Goal: Transaction & Acquisition: Purchase product/service

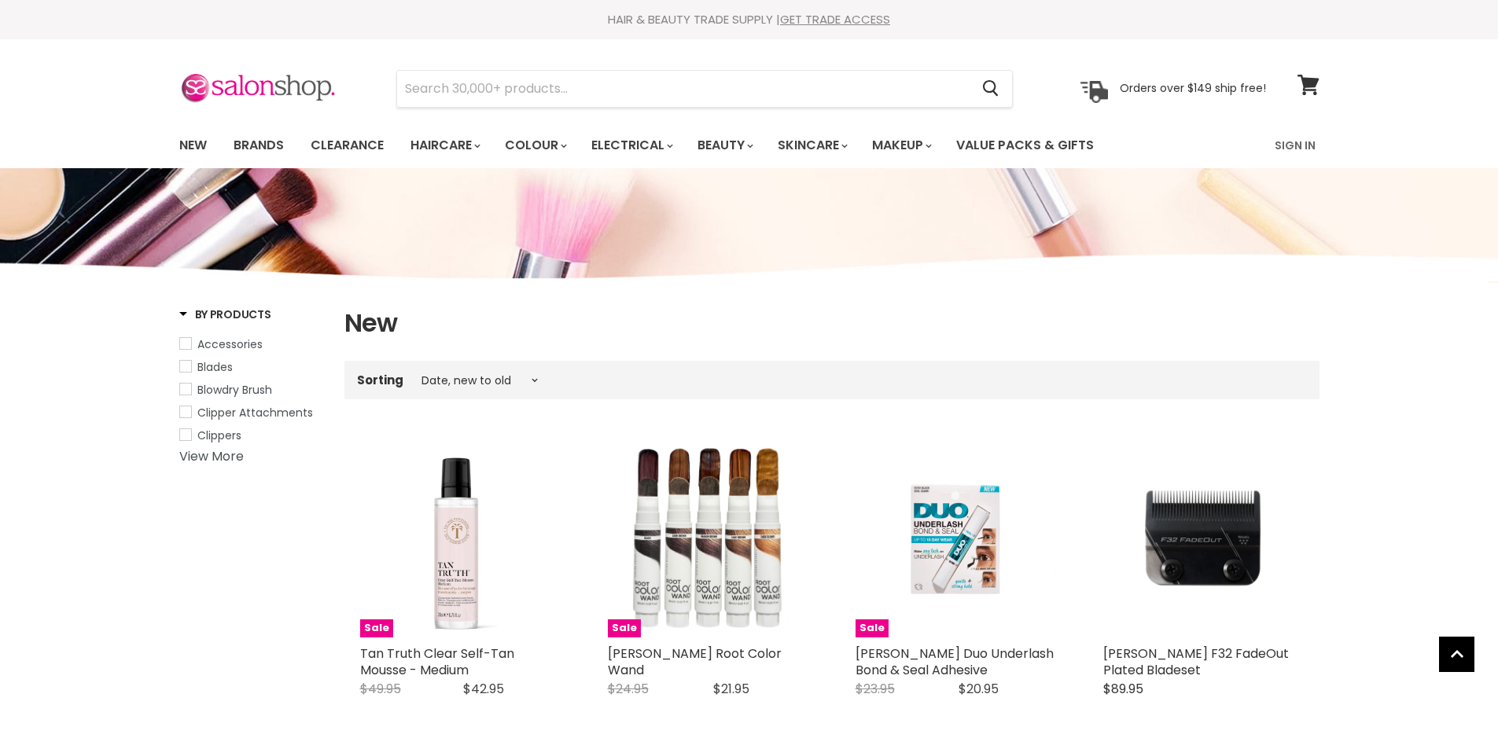
select select "created-descending"
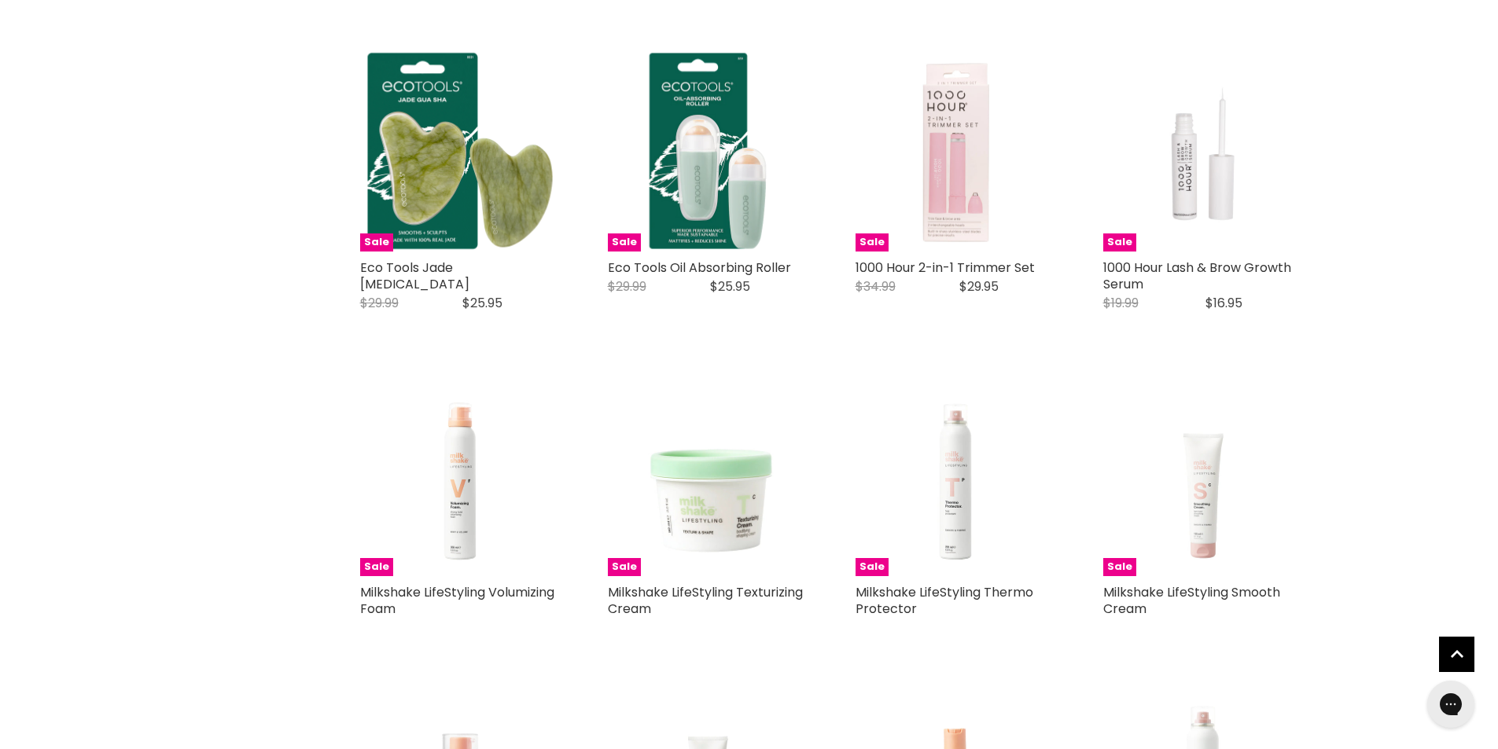
scroll to position [943, 0]
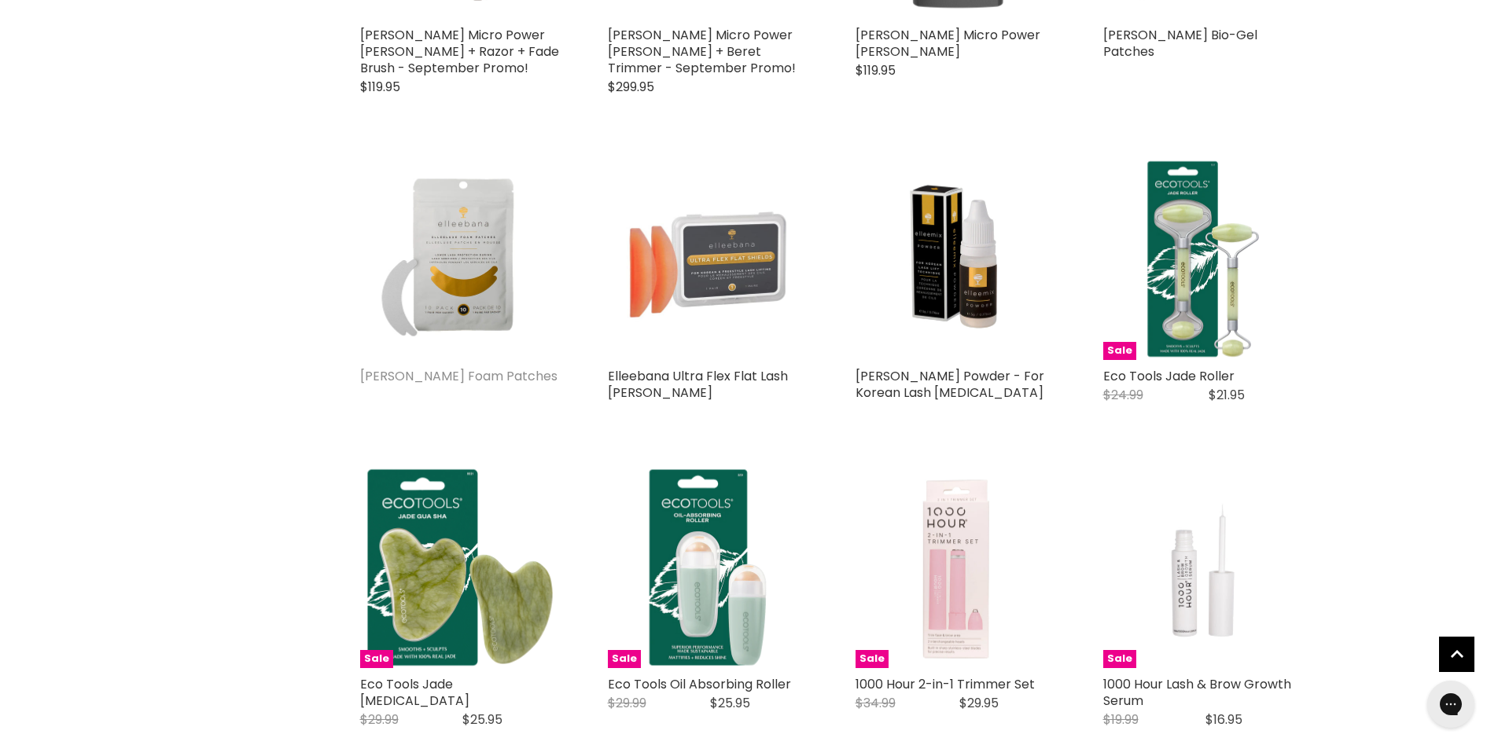
click at [483, 376] on link "[PERSON_NAME] Foam Patches" at bounding box center [458, 376] width 197 height 18
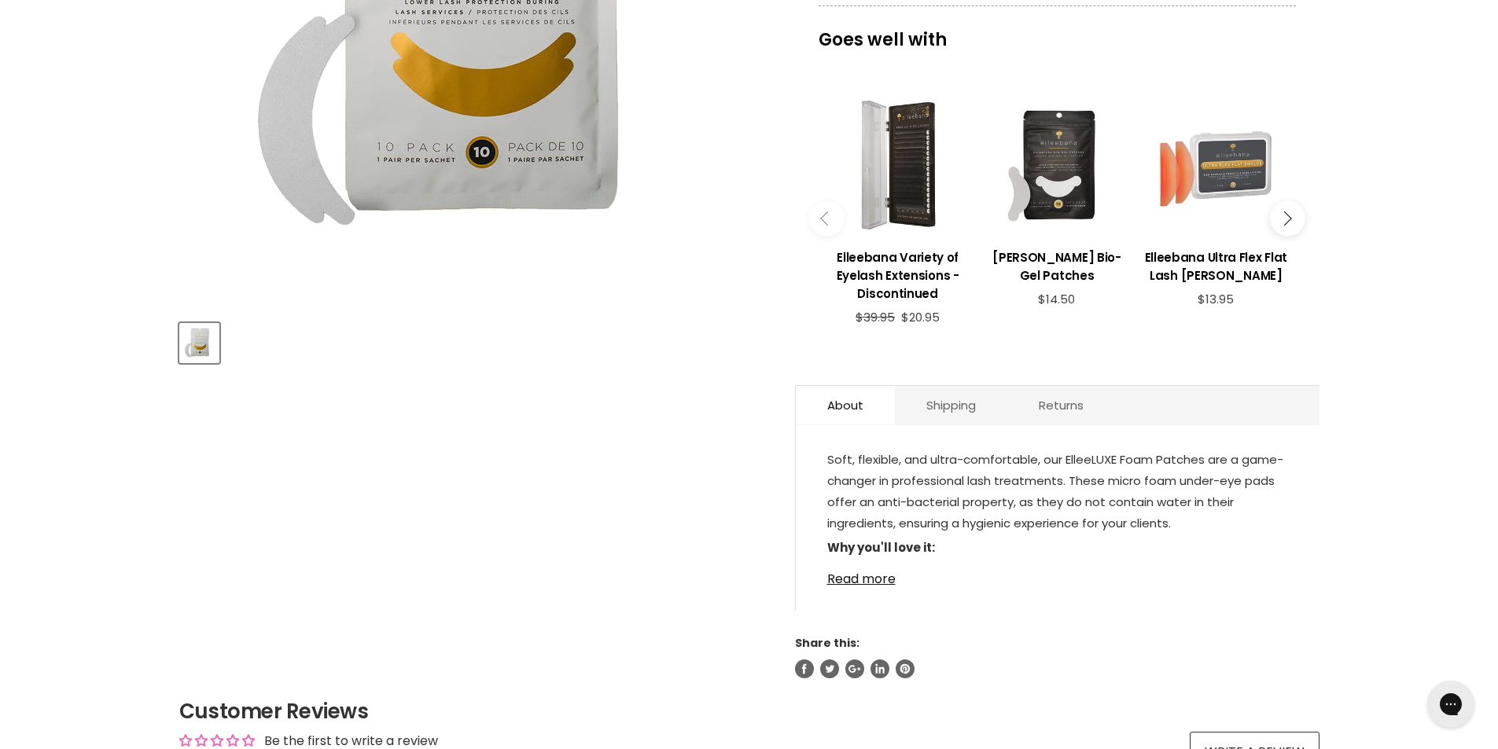
scroll to position [472, 0]
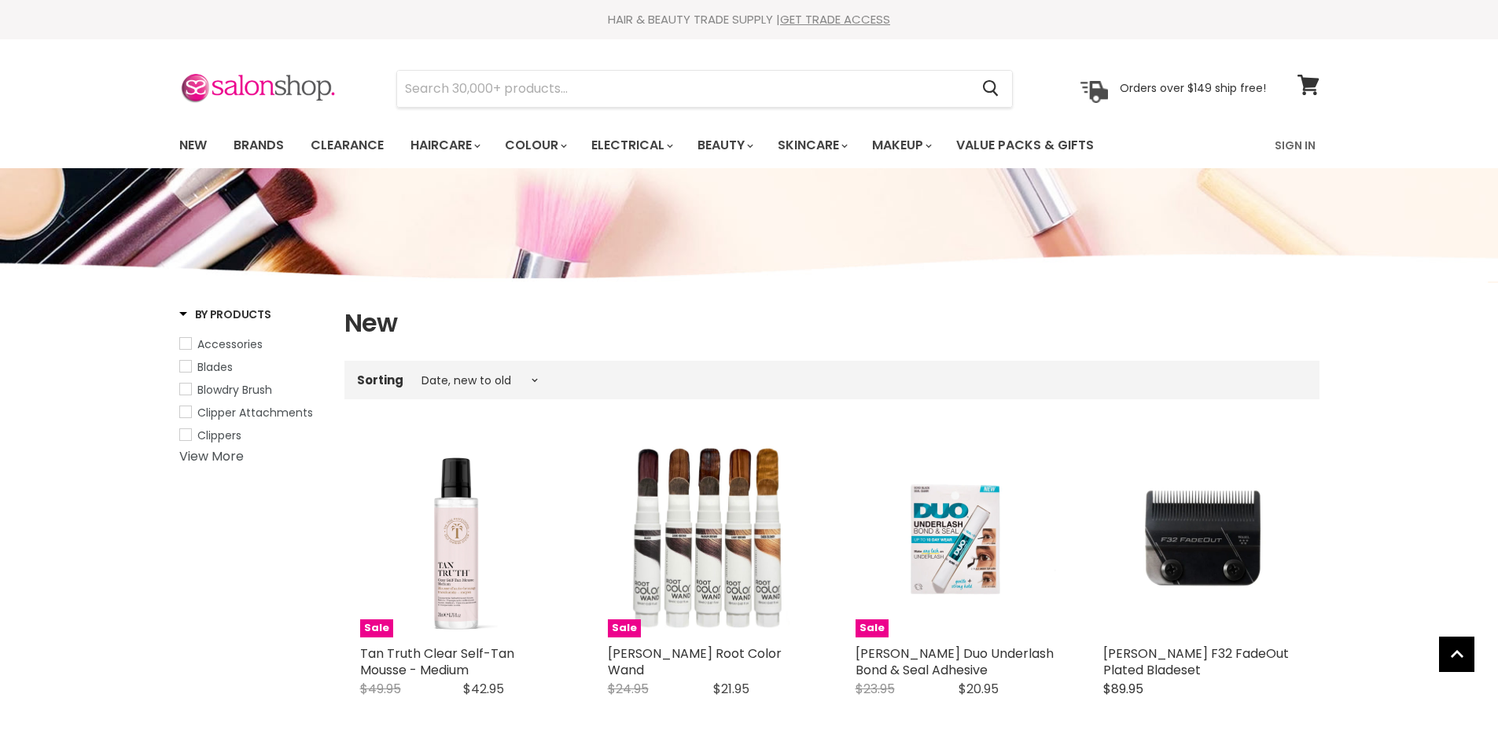
select select "created-descending"
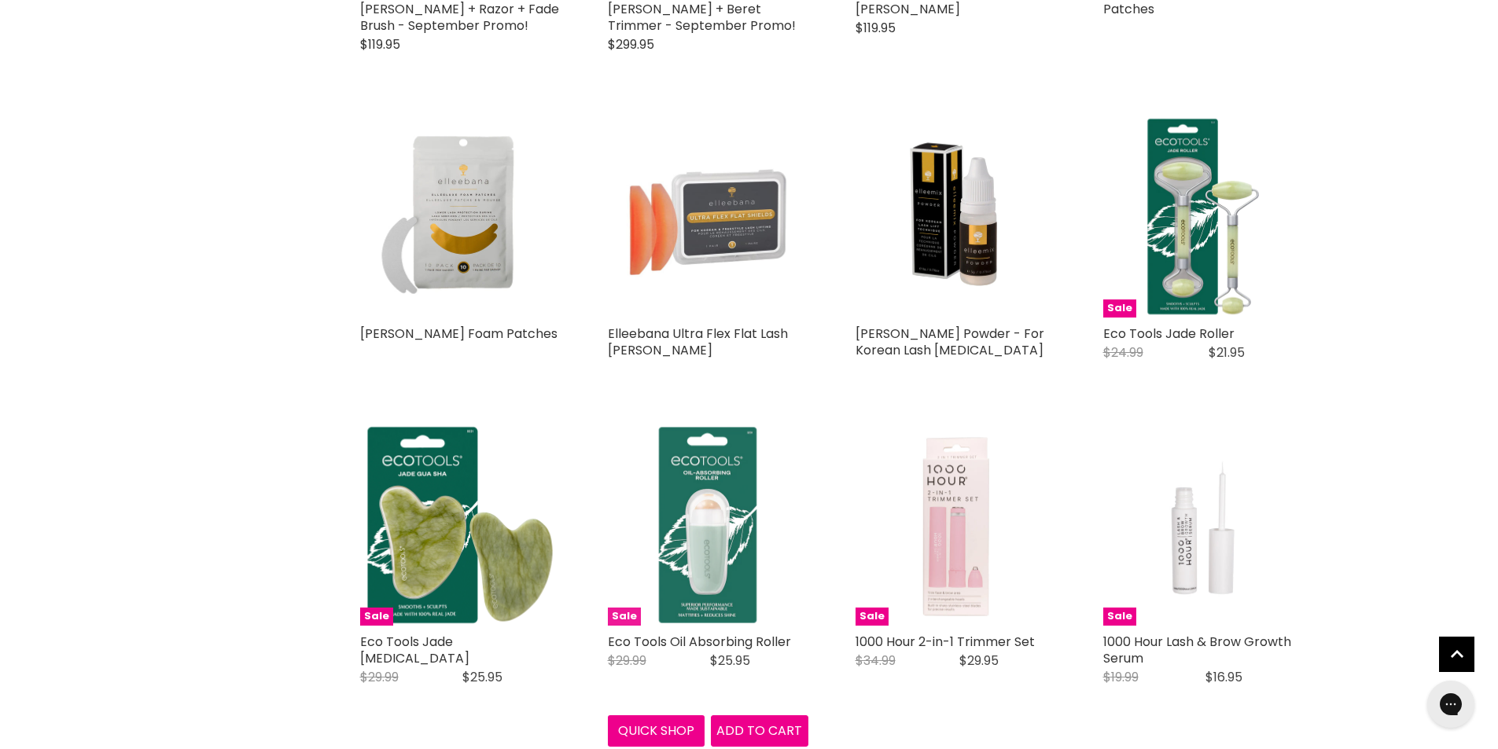
scroll to position [930, 0]
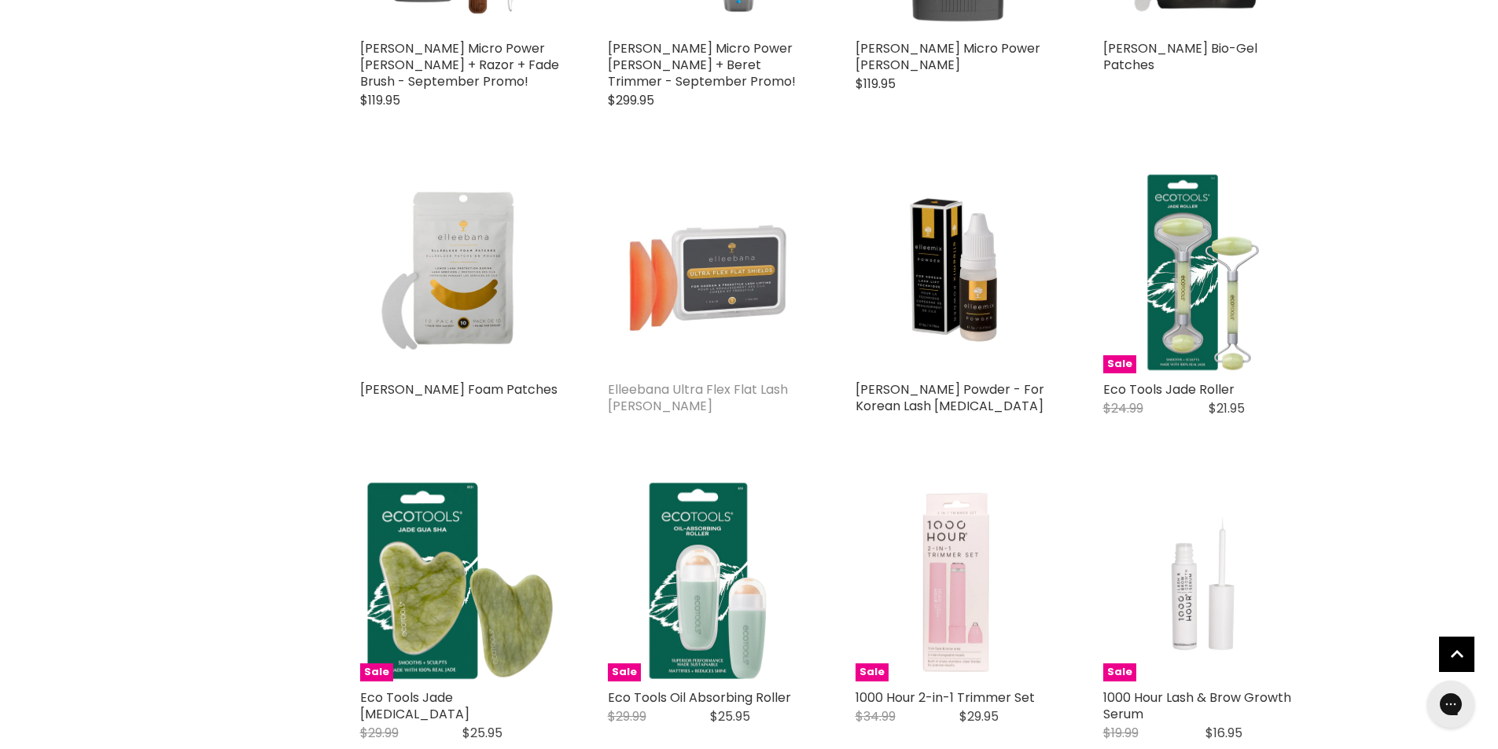
click at [719, 382] on link "Elleebana Ultra Flex Flat Lash [PERSON_NAME]" at bounding box center [698, 397] width 180 height 35
